Goal: Book appointment/travel/reservation

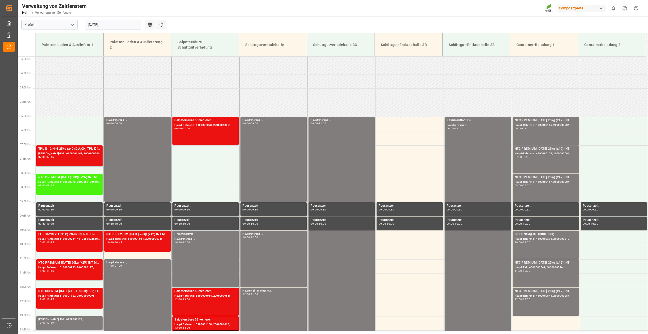
scroll to position [110, 0]
click at [456, 139] on div "Kaliumsulfat SOP Hauptreferenz : , 06:00 - 21:00" at bounding box center [478, 330] width 62 height 424
click at [338, 138] on div "Hauptreferenz : , 06:00 - 21:00" at bounding box center [342, 330] width 62 height 424
click at [279, 147] on div "Hauptreferenz : , 06:00 - 09:00" at bounding box center [273, 159] width 62 height 83
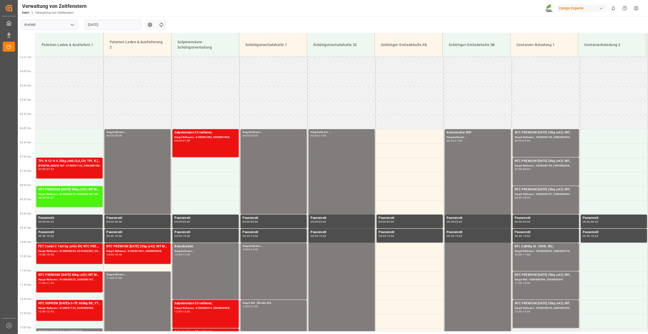
scroll to position [110, 0]
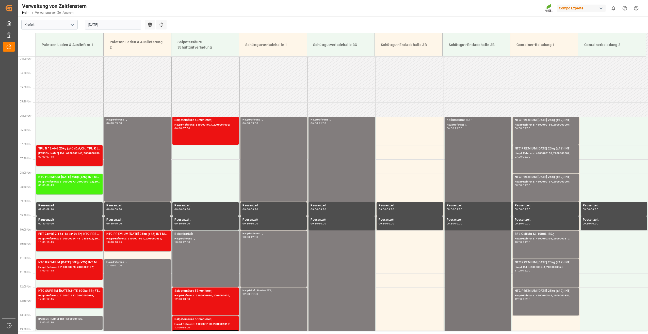
click at [466, 149] on div "Kaliumsulfat SOP Hauptreferenz : , 06:00 - 21:00" at bounding box center [478, 330] width 62 height 424
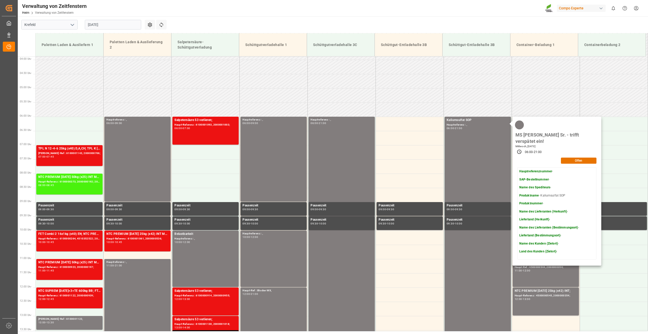
click at [130, 23] on input "[DATE]" at bounding box center [113, 25] width 56 height 10
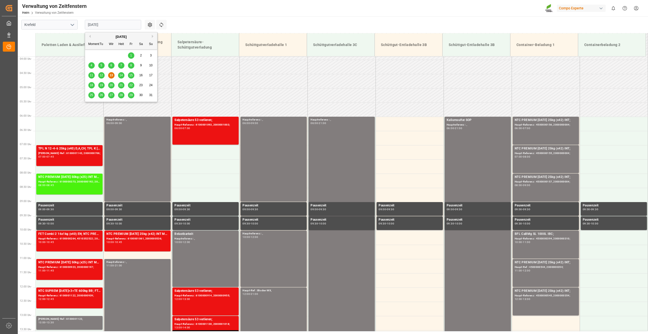
click at [121, 75] on span "14" at bounding box center [120, 75] width 3 height 4
